Goal: Task Accomplishment & Management: Use online tool/utility

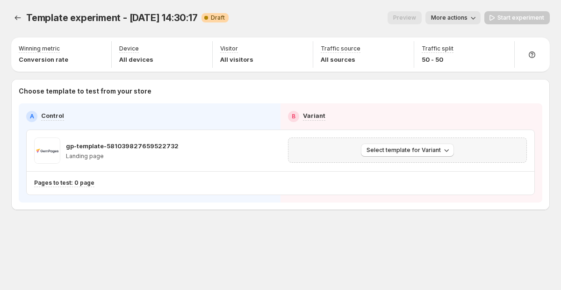
click at [407, 142] on div "Select template for Variant" at bounding box center [407, 149] width 239 height 25
click at [267, 153] on icon "button" at bounding box center [266, 150] width 9 height 9
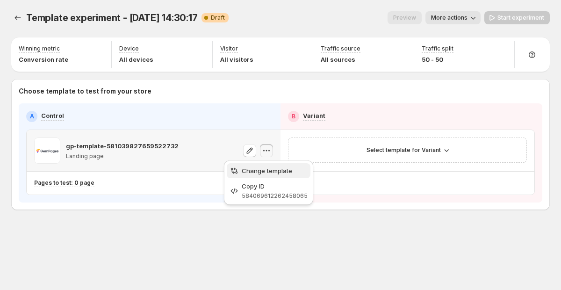
click at [266, 168] on span "Change template" at bounding box center [267, 170] width 50 height 7
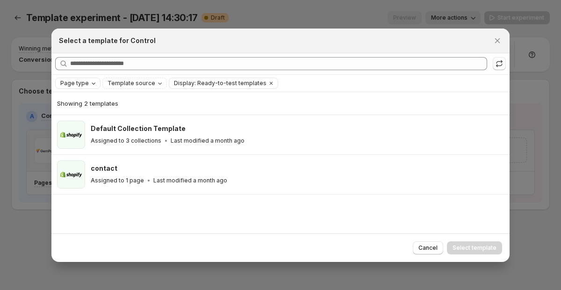
click at [92, 83] on icon "Page type" at bounding box center [94, 83] width 4 height 2
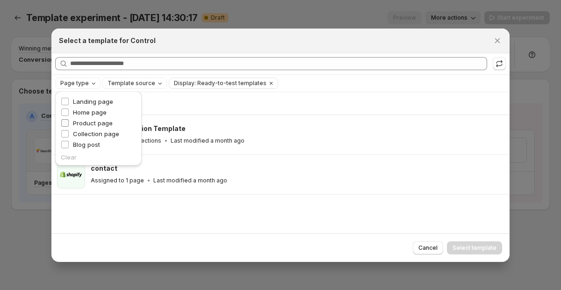
click at [86, 123] on span "Product page" at bounding box center [93, 122] width 40 height 7
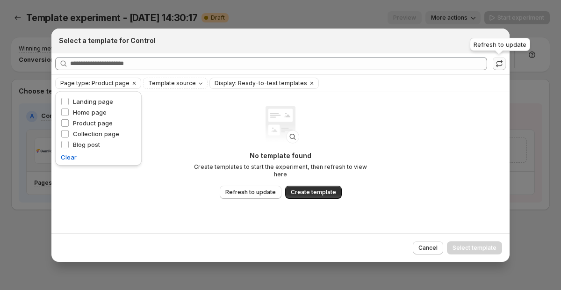
click at [494, 67] on icon ":rk:" at bounding box center [498, 63] width 9 height 9
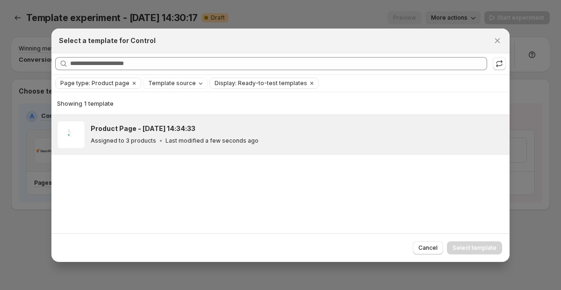
click at [246, 135] on div "Product Page - Sep 12, 14:34:33 Assigned to 3 products Last modified a few seco…" at bounding box center [296, 134] width 410 height 21
click at [493, 247] on span "Select template" at bounding box center [474, 247] width 44 height 7
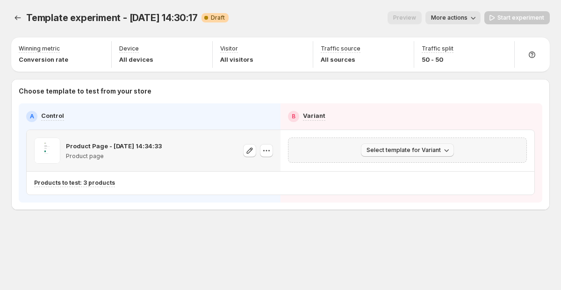
click at [388, 150] on span "Select template for Variant" at bounding box center [403, 149] width 74 height 7
click at [393, 186] on span "Create Variant based on Control" at bounding box center [408, 185] width 95 height 7
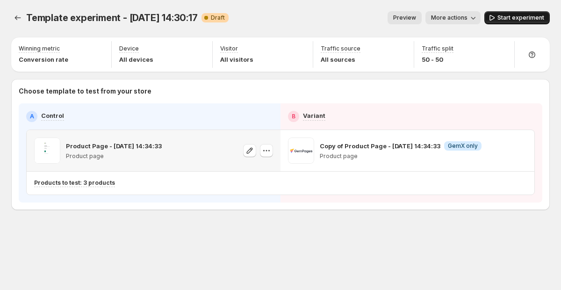
click at [518, 18] on span "Start experiment" at bounding box center [520, 17] width 47 height 7
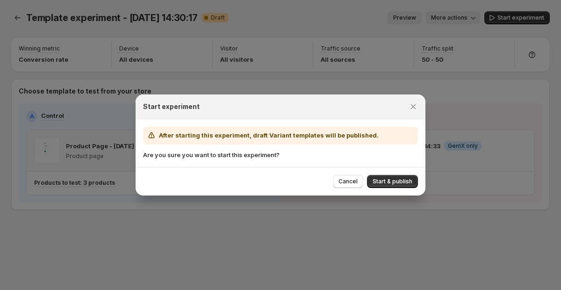
drag, startPoint x: 393, startPoint y: 179, endPoint x: 401, endPoint y: 182, distance: 9.0
click at [393, 179] on span "Start & publish" at bounding box center [392, 181] width 40 height 7
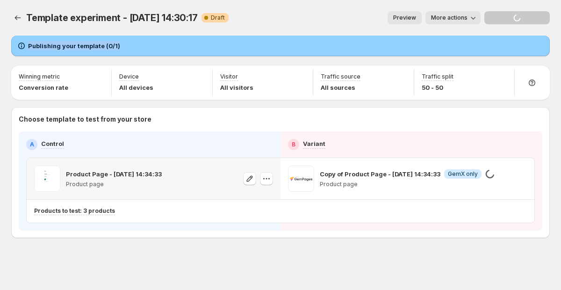
drag, startPoint x: 41, startPoint y: 45, endPoint x: 122, endPoint y: 47, distance: 81.8
click at [122, 47] on div "Publishing your template (0/1)" at bounding box center [280, 45] width 527 height 9
drag, startPoint x: 122, startPoint y: 47, endPoint x: 14, endPoint y: 40, distance: 108.1
click at [15, 40] on div "Publishing your template (0/1)" at bounding box center [280, 46] width 538 height 21
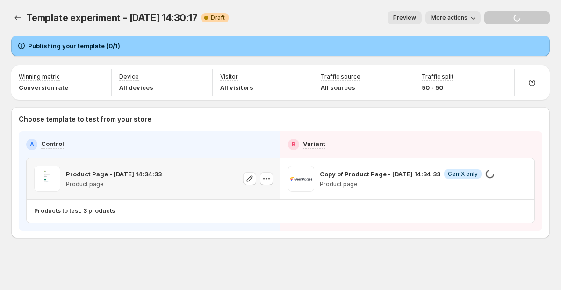
click at [14, 40] on div "Publishing your template (0/1)" at bounding box center [280, 46] width 538 height 21
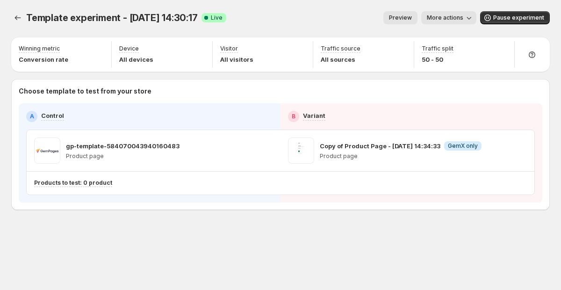
click at [227, 12] on div "Template experiment - [DATE] 14:30:17 Success Complete Live Preview More action…" at bounding box center [280, 17] width 538 height 13
click at [443, 16] on span "More actions" at bounding box center [445, 17] width 36 height 7
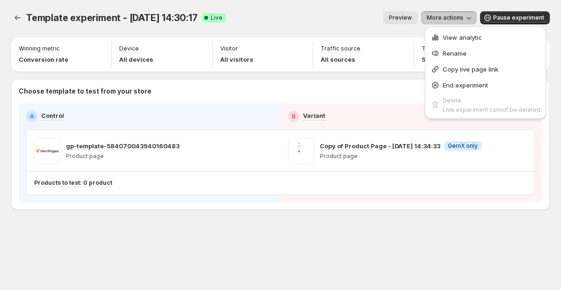
click at [443, 16] on span "More actions" at bounding box center [445, 17] width 36 height 7
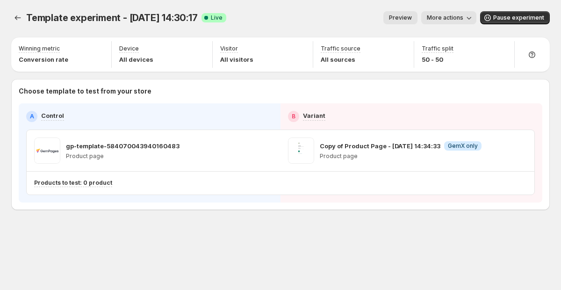
click at [443, 16] on span "More actions" at bounding box center [445, 17] width 36 height 7
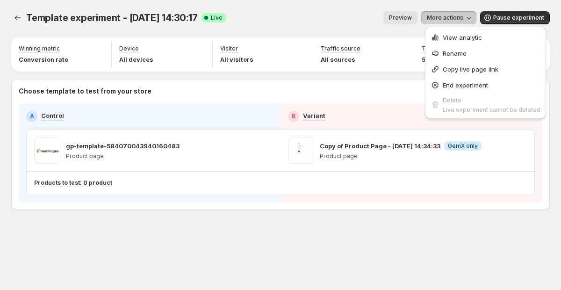
click at [396, 36] on div "Winning metric Conversion rate Device All devices Visitor All visitors Traffic …" at bounding box center [280, 123] width 538 height 174
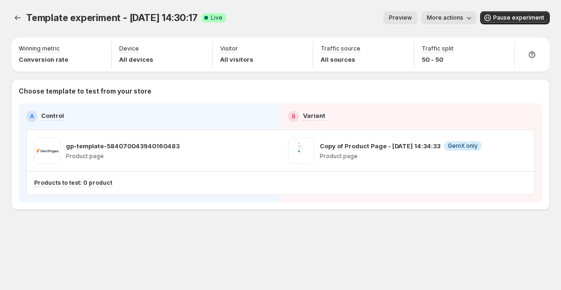
click at [444, 8] on div "Template experiment - [DATE] 14:30:17. This page is ready Template experiment -…" at bounding box center [280, 18] width 538 height 36
click at [440, 16] on span "More actions" at bounding box center [445, 17] width 36 height 7
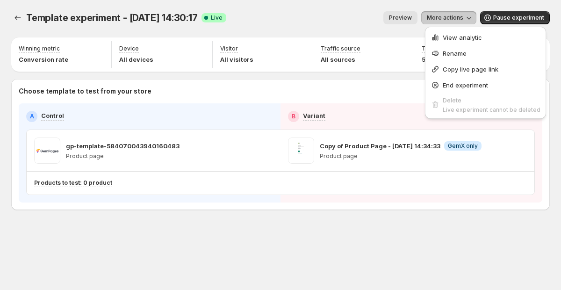
click at [439, 16] on span "More actions" at bounding box center [445, 17] width 36 height 7
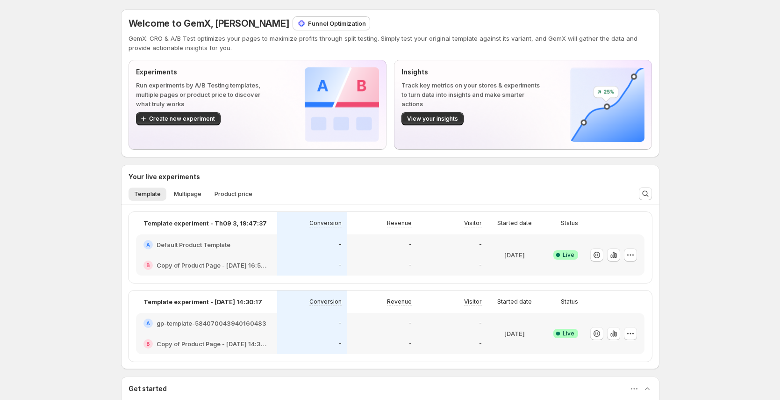
click at [560, 14] on div "Welcome to GemX, [PERSON_NAME] Funnel Optimization GemX: CRO & A/B Test optimiz…" at bounding box center [390, 314] width 780 height 629
click at [560, 123] on div "Welcome to GemX, [PERSON_NAME] Funnel Optimization GemX: CRO & A/B Test optimiz…" at bounding box center [390, 314] width 780 height 629
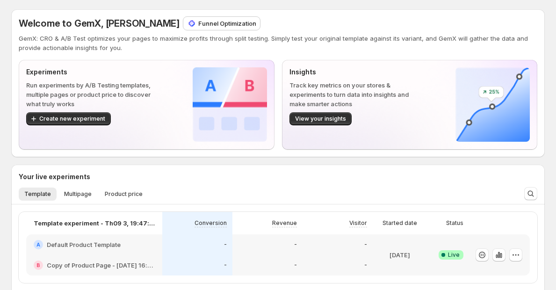
click at [256, 185] on div "Template Multipage Product price More views Template Multipage Product price Mo…" at bounding box center [264, 193] width 503 height 21
